Goal: Task Accomplishment & Management: Manage account settings

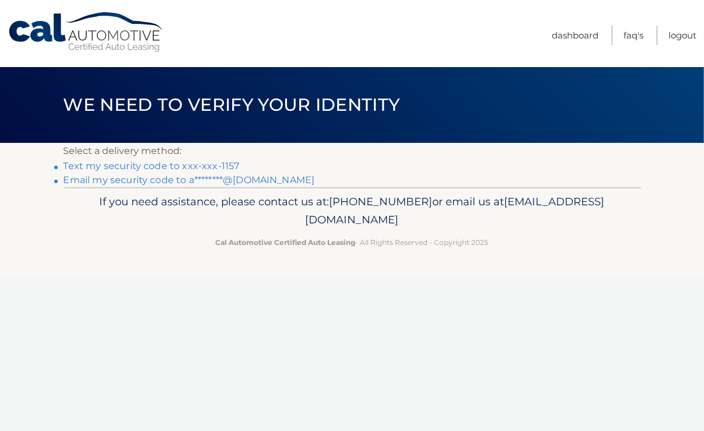
click at [194, 161] on link "Text my security code to xxx-xxx-1157" at bounding box center [152, 165] width 176 height 11
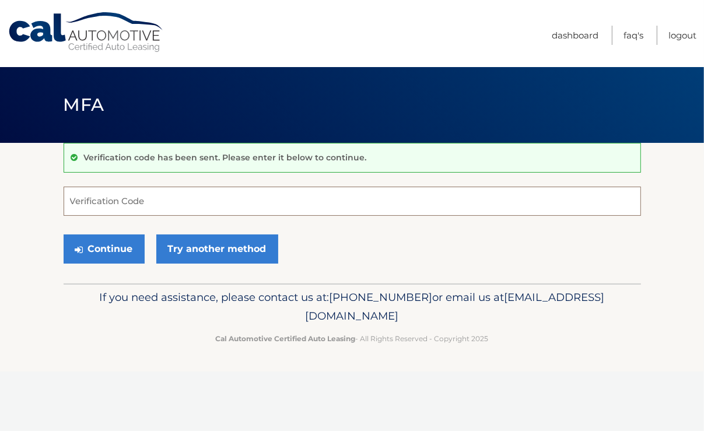
click at [197, 198] on input "Verification Code" at bounding box center [353, 201] width 578 height 29
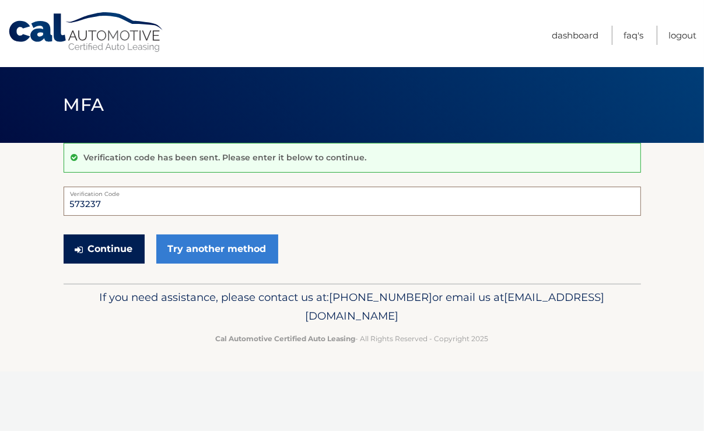
type input "573237"
click at [100, 248] on button "Continue" at bounding box center [104, 249] width 81 height 29
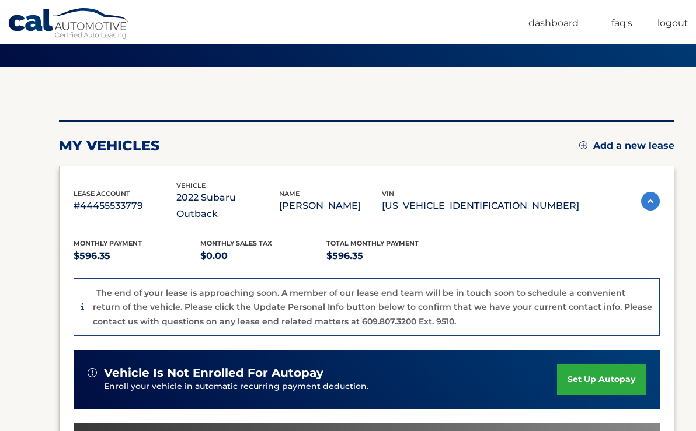
scroll to position [78, 0]
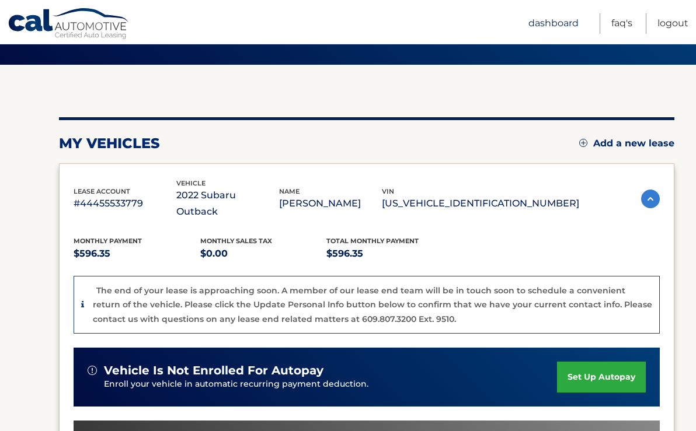
click at [574, 24] on link "Dashboard" at bounding box center [553, 23] width 50 height 20
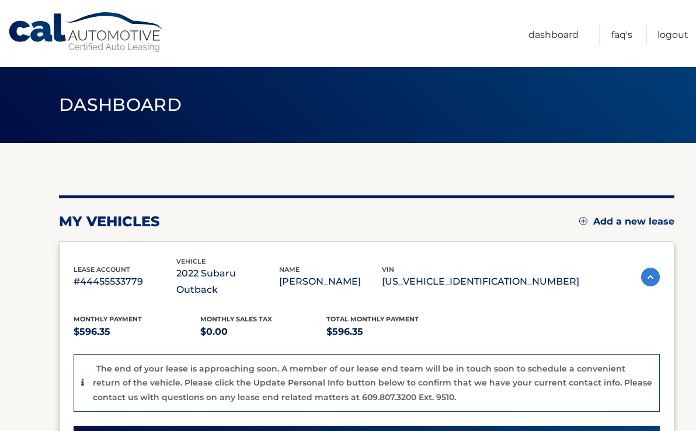
drag, startPoint x: 695, startPoint y: 171, endPoint x: 689, endPoint y: 186, distance: 16.5
click at [689, 186] on section "my vehicles Add a new lease lease account #44455533779 vehicle 2022 Subaru Outb…" at bounding box center [348, 425] width 696 height 564
drag, startPoint x: 693, startPoint y: 156, endPoint x: 695, endPoint y: 177, distance: 21.1
click at [695, 177] on section "my vehicles Add a new lease lease account #44455533779 vehicle 2022 Subaru Outb…" at bounding box center [348, 425] width 696 height 564
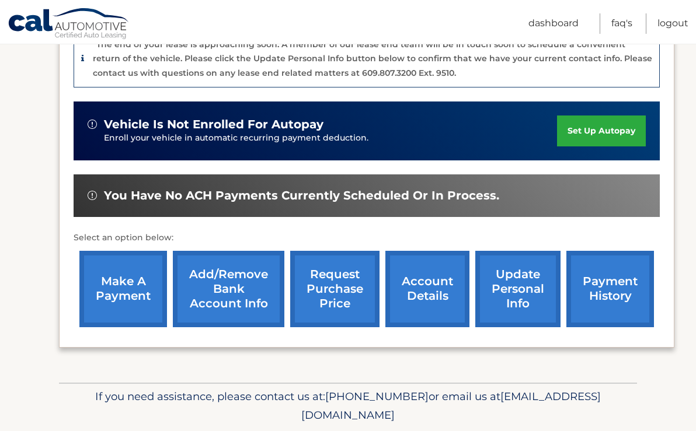
scroll to position [333, 0]
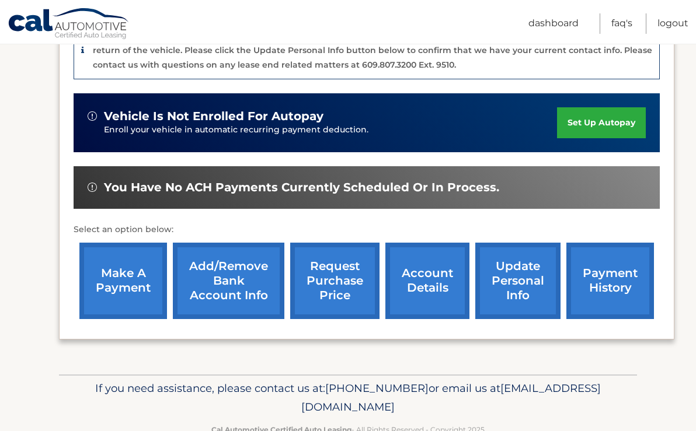
click at [339, 256] on link "request purchase price" at bounding box center [334, 281] width 89 height 76
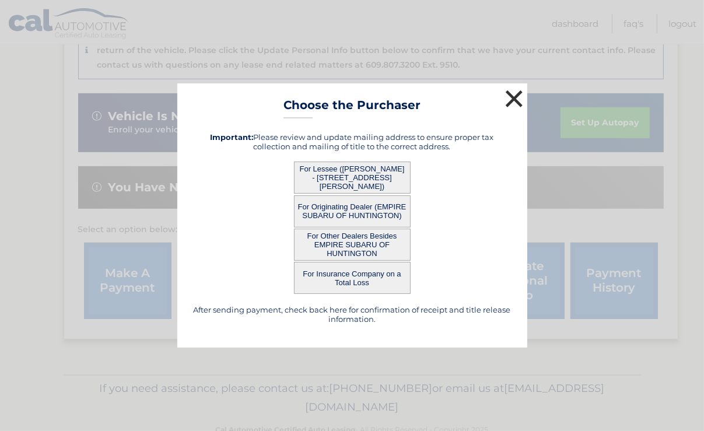
click at [510, 96] on button "×" at bounding box center [514, 98] width 23 height 23
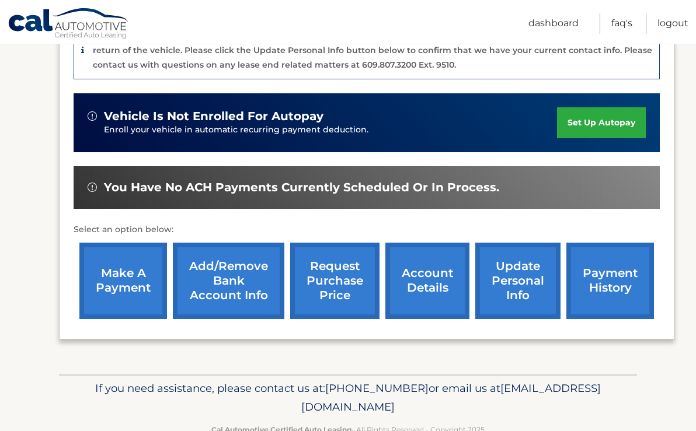
click at [404, 276] on link "account details" at bounding box center [427, 281] width 84 height 76
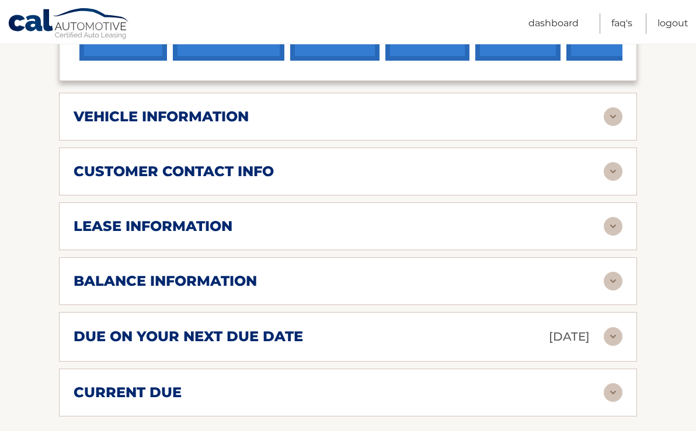
scroll to position [536, 0]
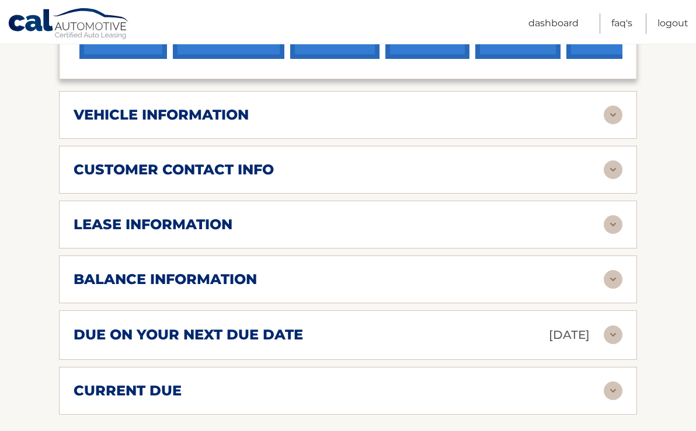
click at [612, 215] on img at bounding box center [612, 224] width 19 height 19
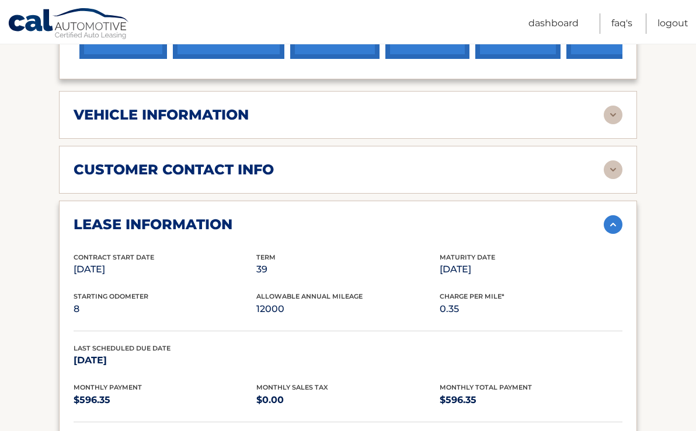
drag, startPoint x: 694, startPoint y: 190, endPoint x: 695, endPoint y: 203, distance: 12.3
click at [695, 203] on section "Account Details | #44455533779 Back to Dashboard Manage Your Lease lease accoun…" at bounding box center [348, 246] width 696 height 1278
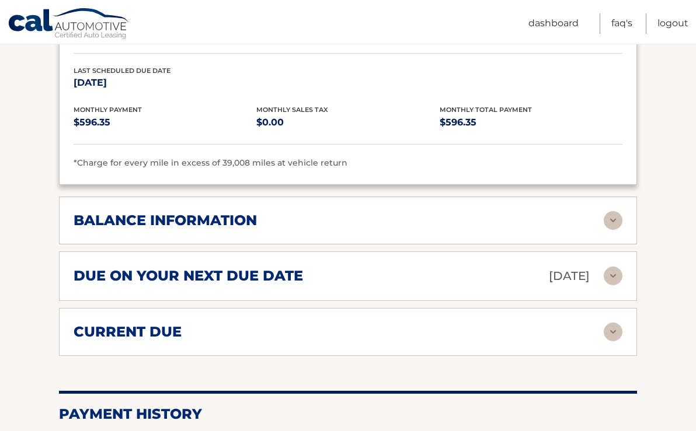
scroll to position [841, 0]
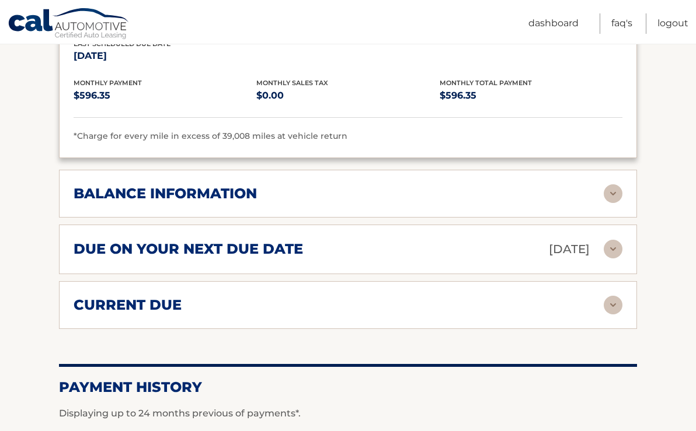
click at [613, 184] on img at bounding box center [612, 193] width 19 height 19
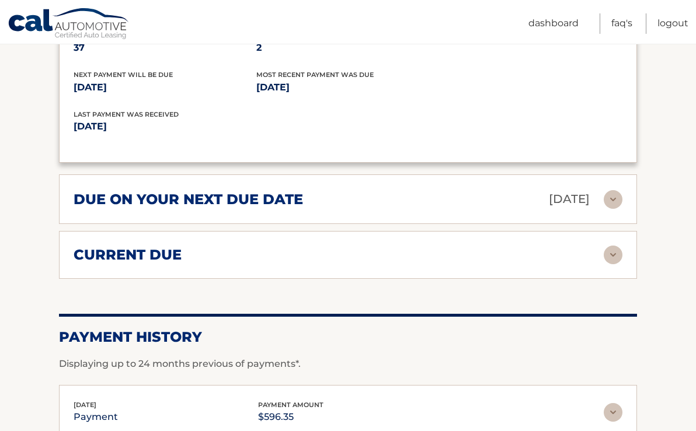
scroll to position [1036, 0]
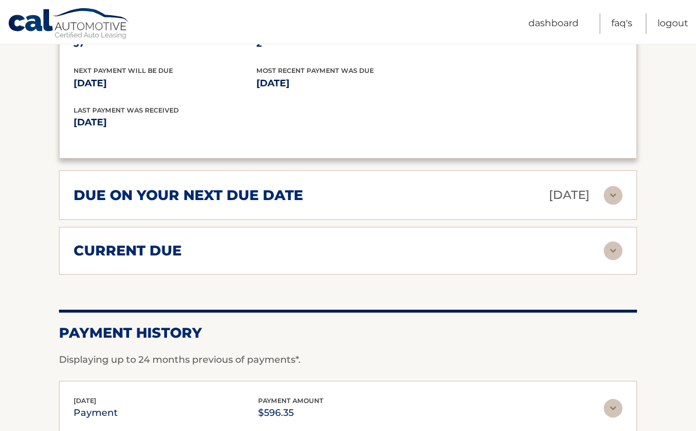
click at [609, 242] on img at bounding box center [612, 251] width 19 height 19
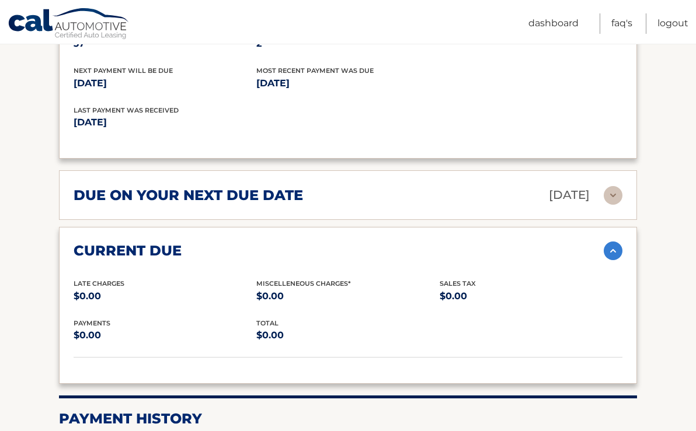
click at [610, 186] on img at bounding box center [612, 195] width 19 height 19
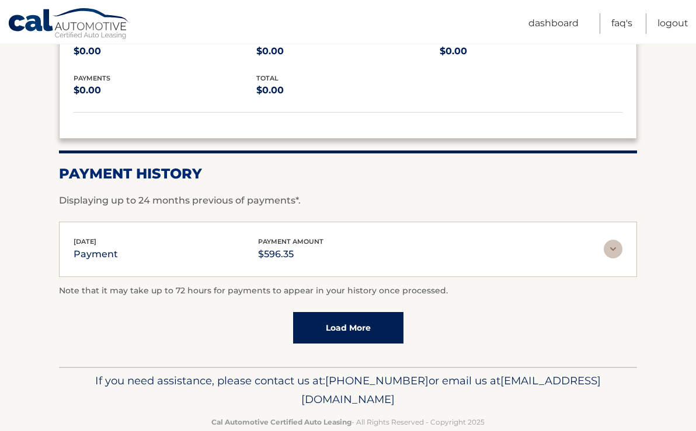
scroll to position [1395, 0]
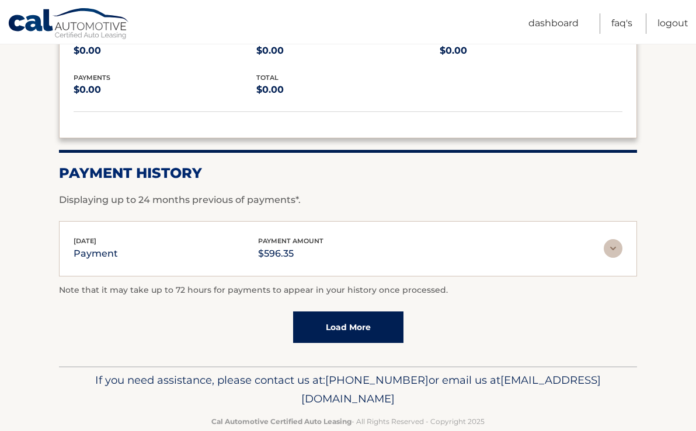
drag, startPoint x: 694, startPoint y: 335, endPoint x: 732, endPoint y: 257, distance: 86.7
click at [323, 312] on link "Load More" at bounding box center [348, 328] width 110 height 32
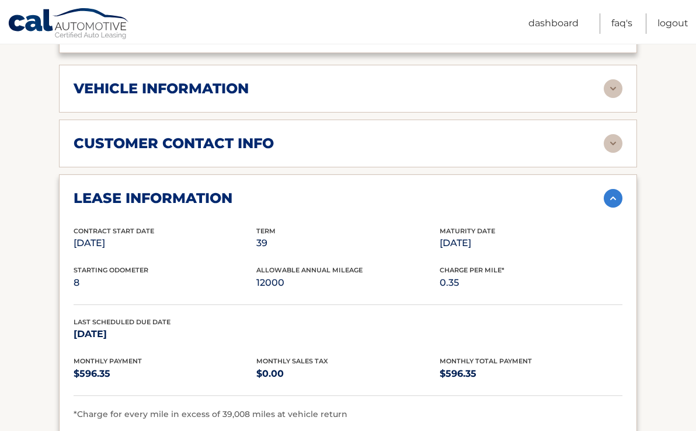
scroll to position [543, 0]
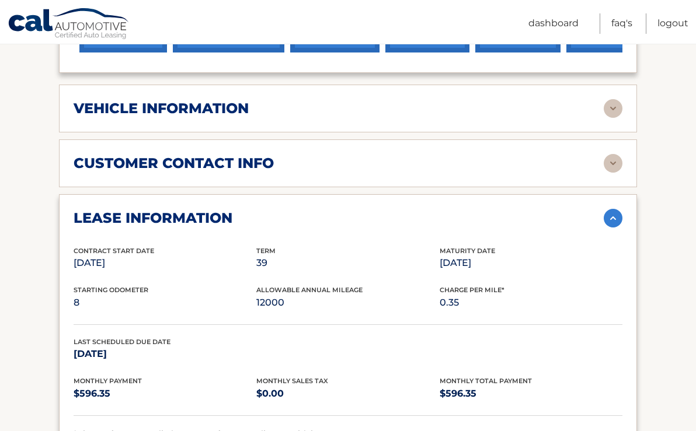
click at [606, 154] on img at bounding box center [612, 163] width 19 height 19
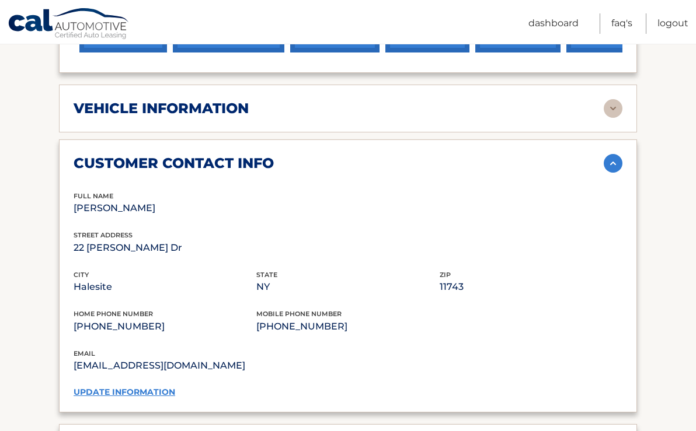
click at [613, 99] on img at bounding box center [612, 108] width 19 height 19
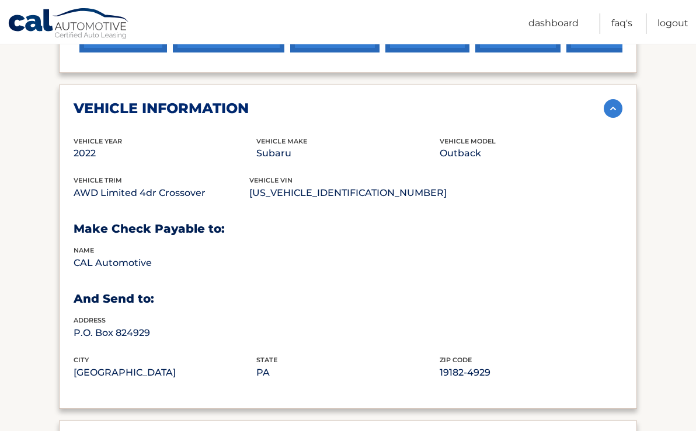
drag, startPoint x: 695, startPoint y: 120, endPoint x: 699, endPoint y: 89, distance: 31.1
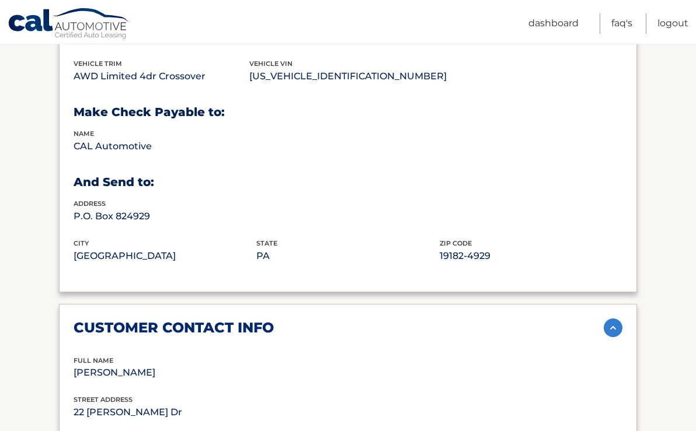
scroll to position [728, 0]
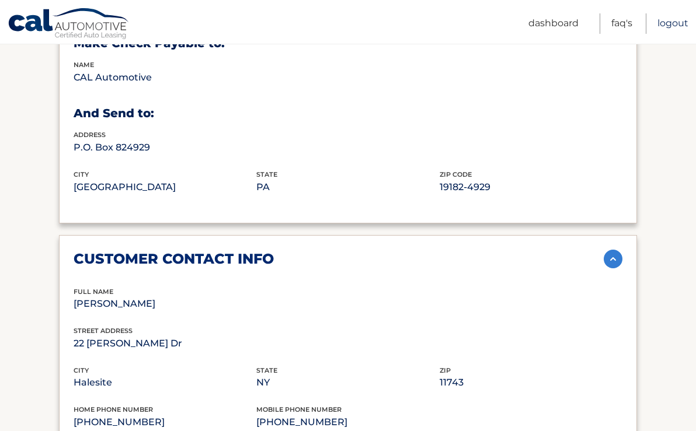
drag, startPoint x: 673, startPoint y: 26, endPoint x: 676, endPoint y: 20, distance: 6.8
click at [673, 26] on link "Logout" at bounding box center [672, 23] width 31 height 20
